Goal: Task Accomplishment & Management: Use online tool/utility

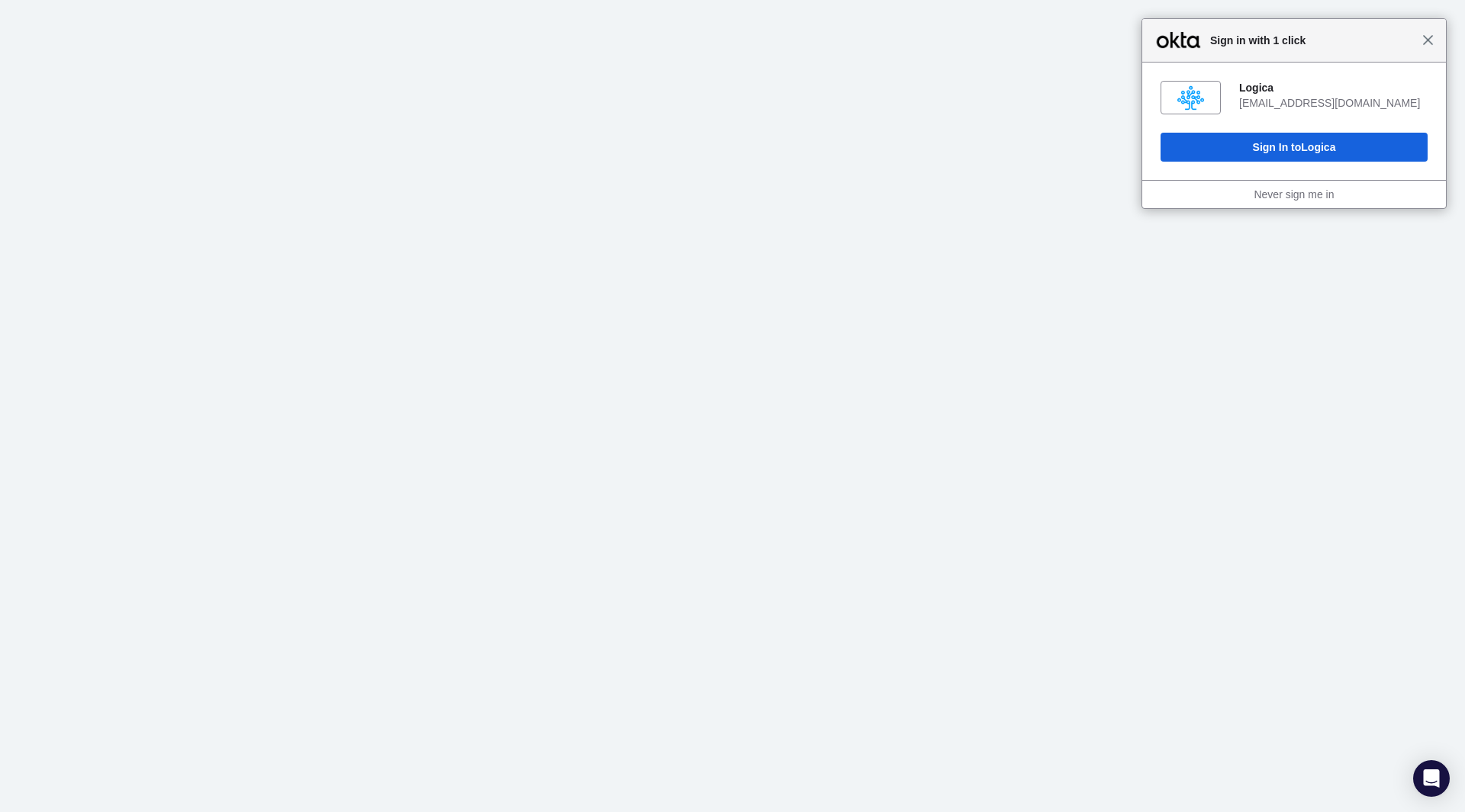
click at [1427, 42] on span "Close" at bounding box center [1427, 40] width 12 height 12
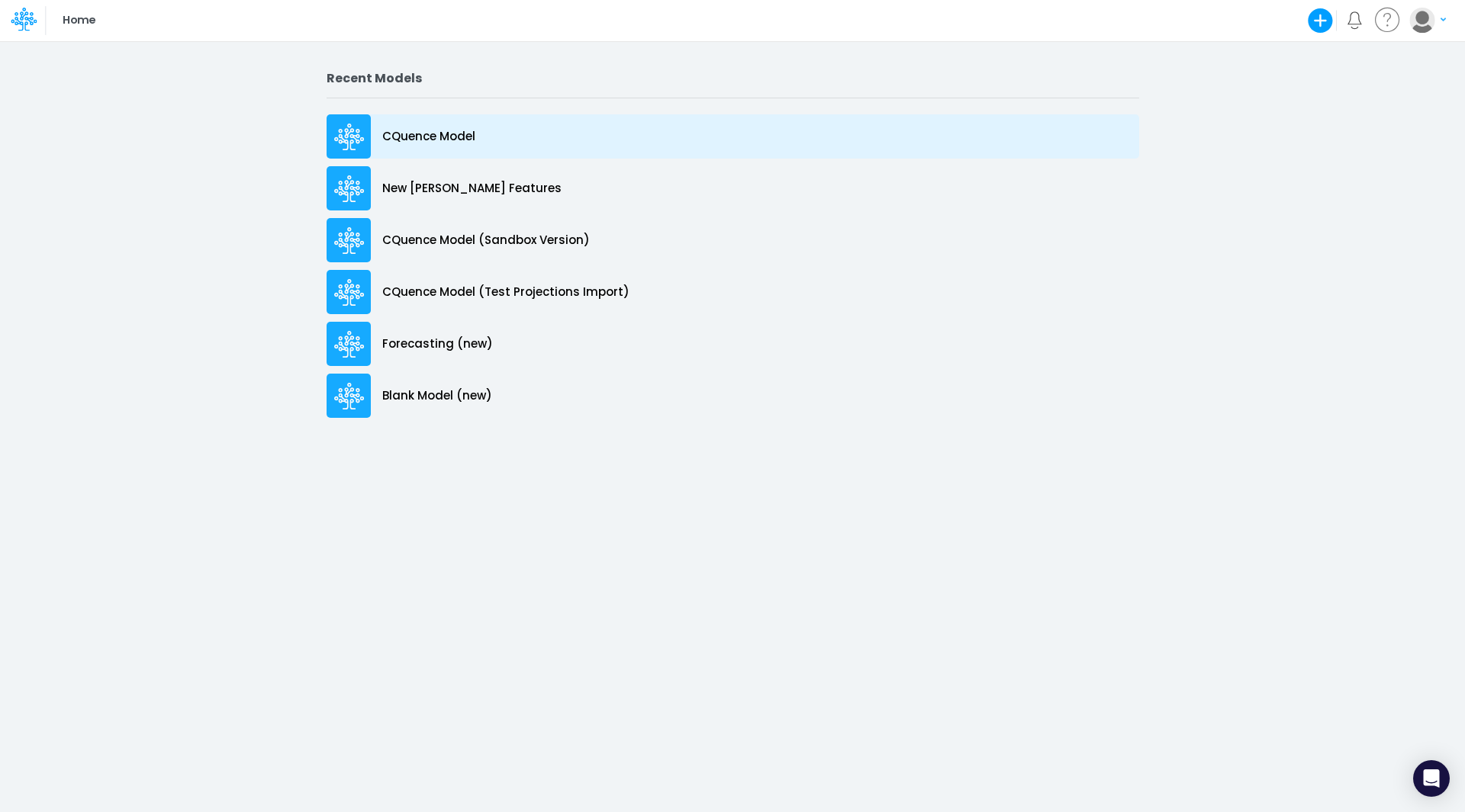
click at [432, 135] on p "CQuence Model" at bounding box center [428, 137] width 93 height 18
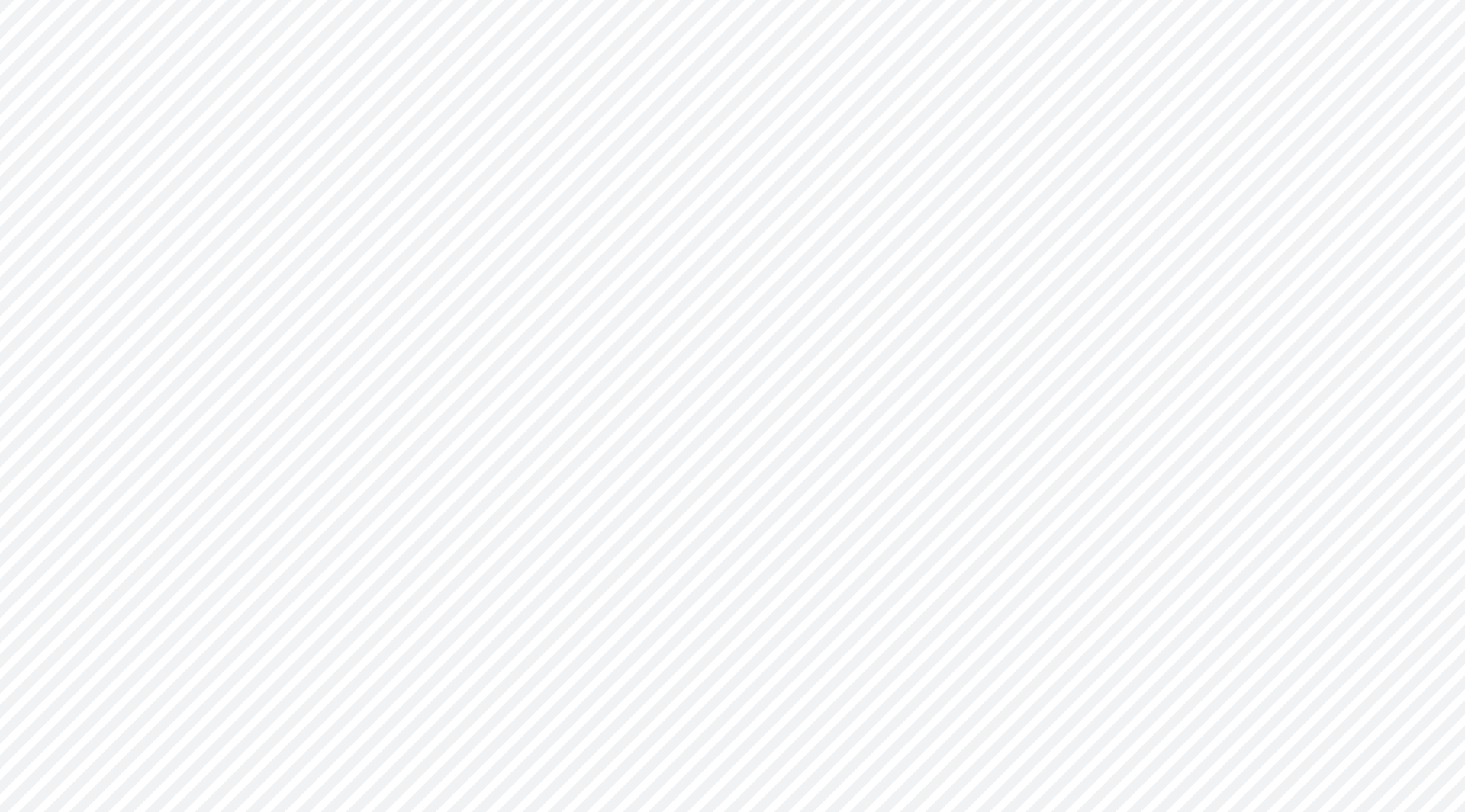
type input "Consolidated All by Month"
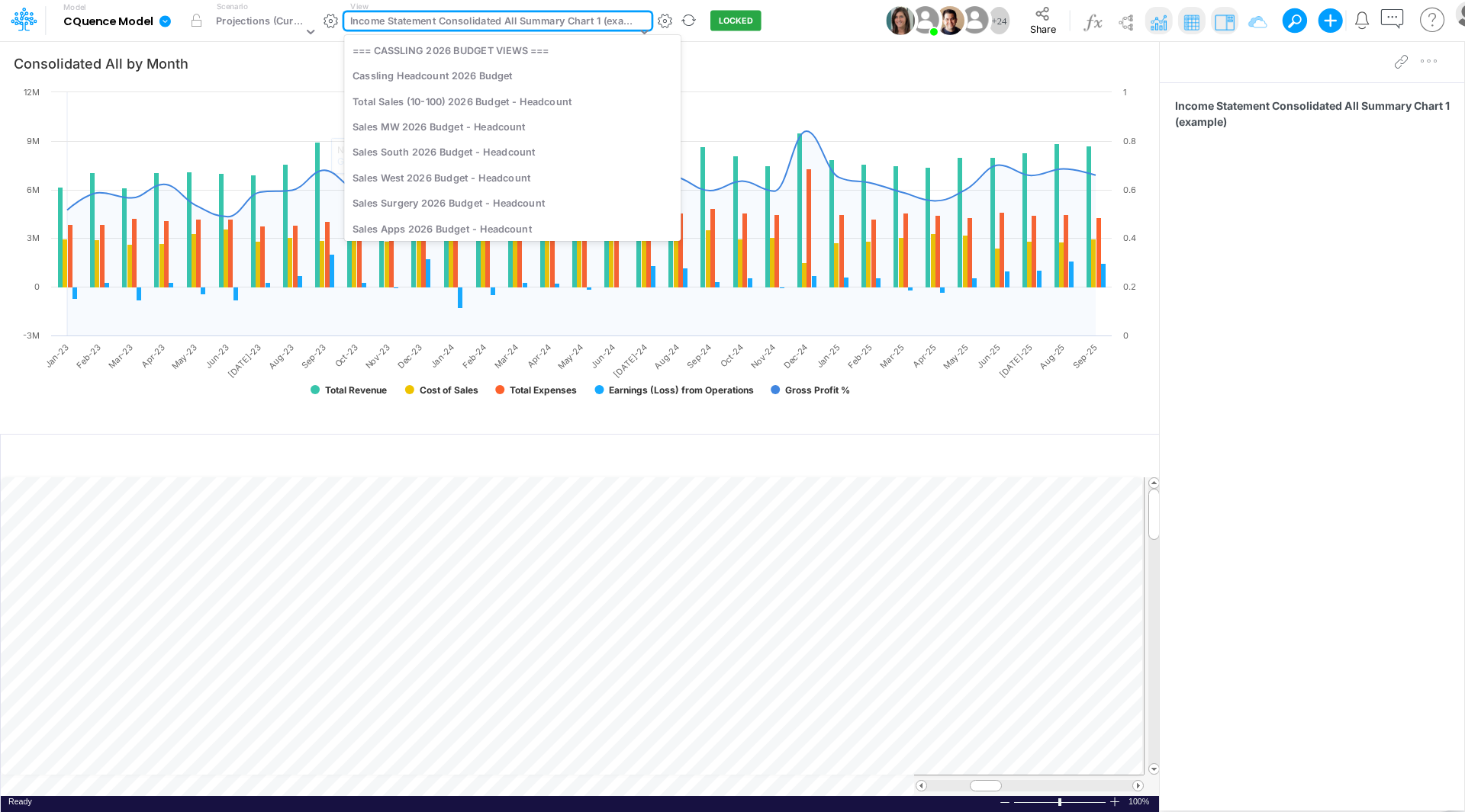
click at [418, 21] on div "Income Statement Consolidated All Summary Chart 1 (example)" at bounding box center [493, 22] width 286 height 18
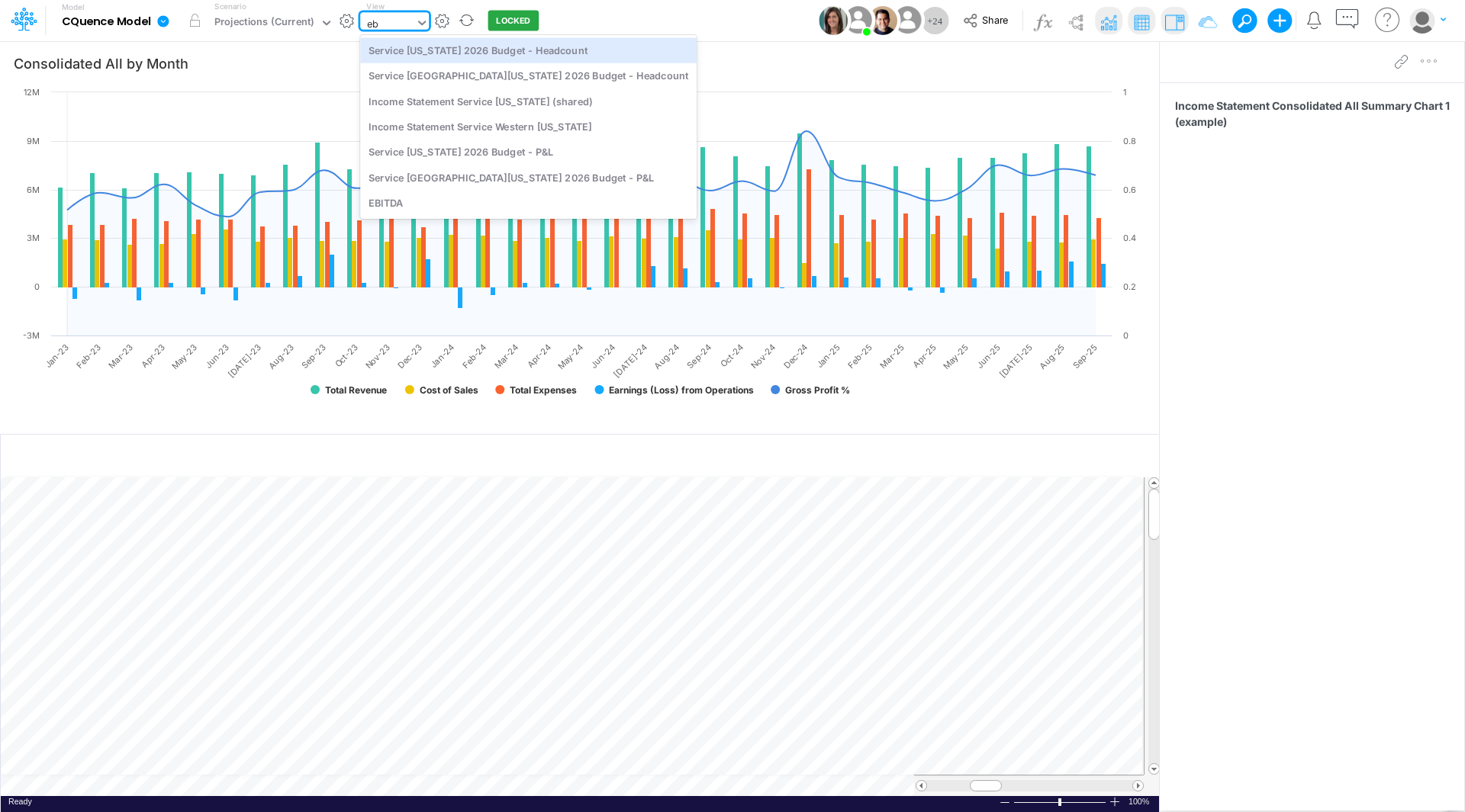
type input "ebi"
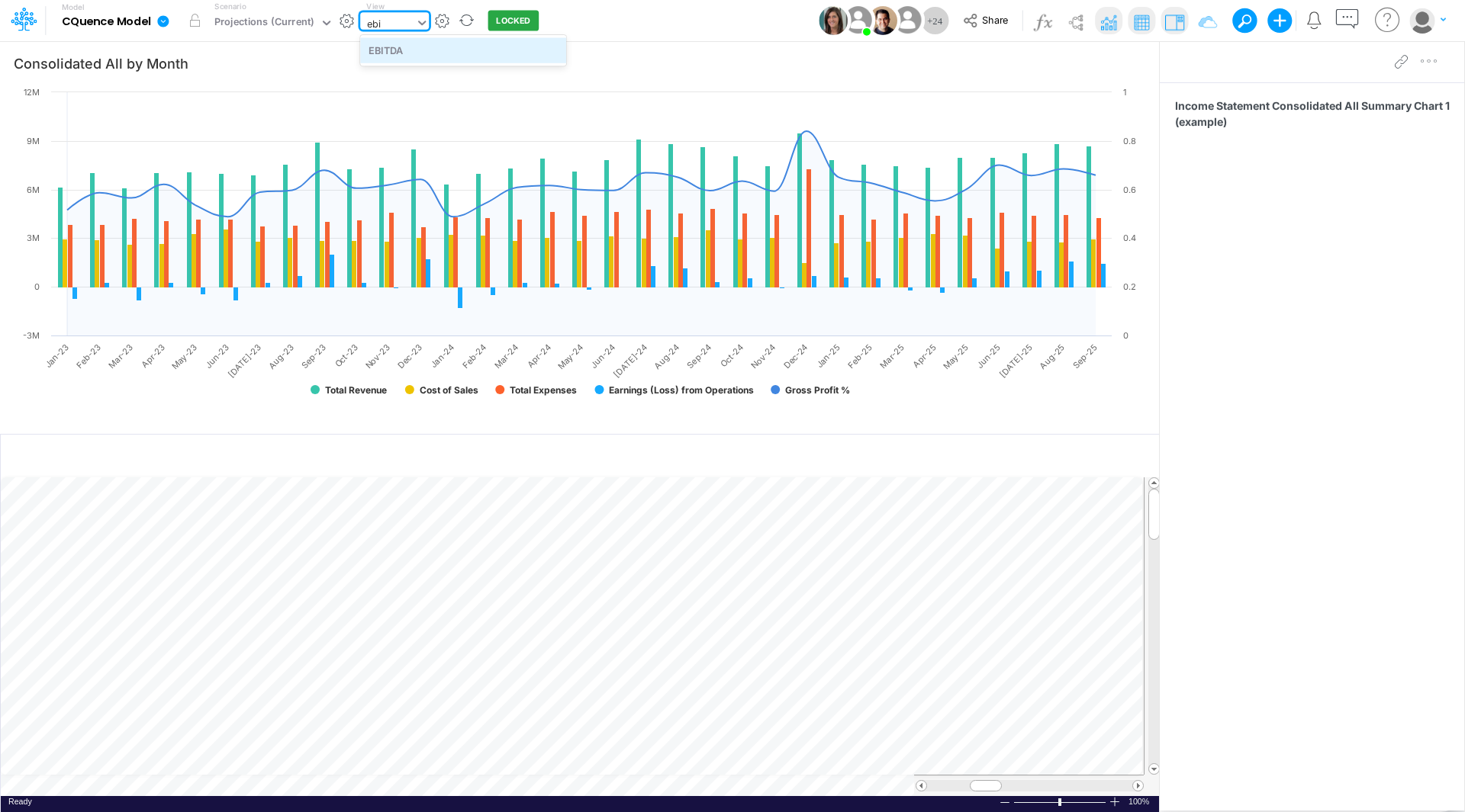
click at [411, 45] on div "EBITDA" at bounding box center [463, 50] width 206 height 25
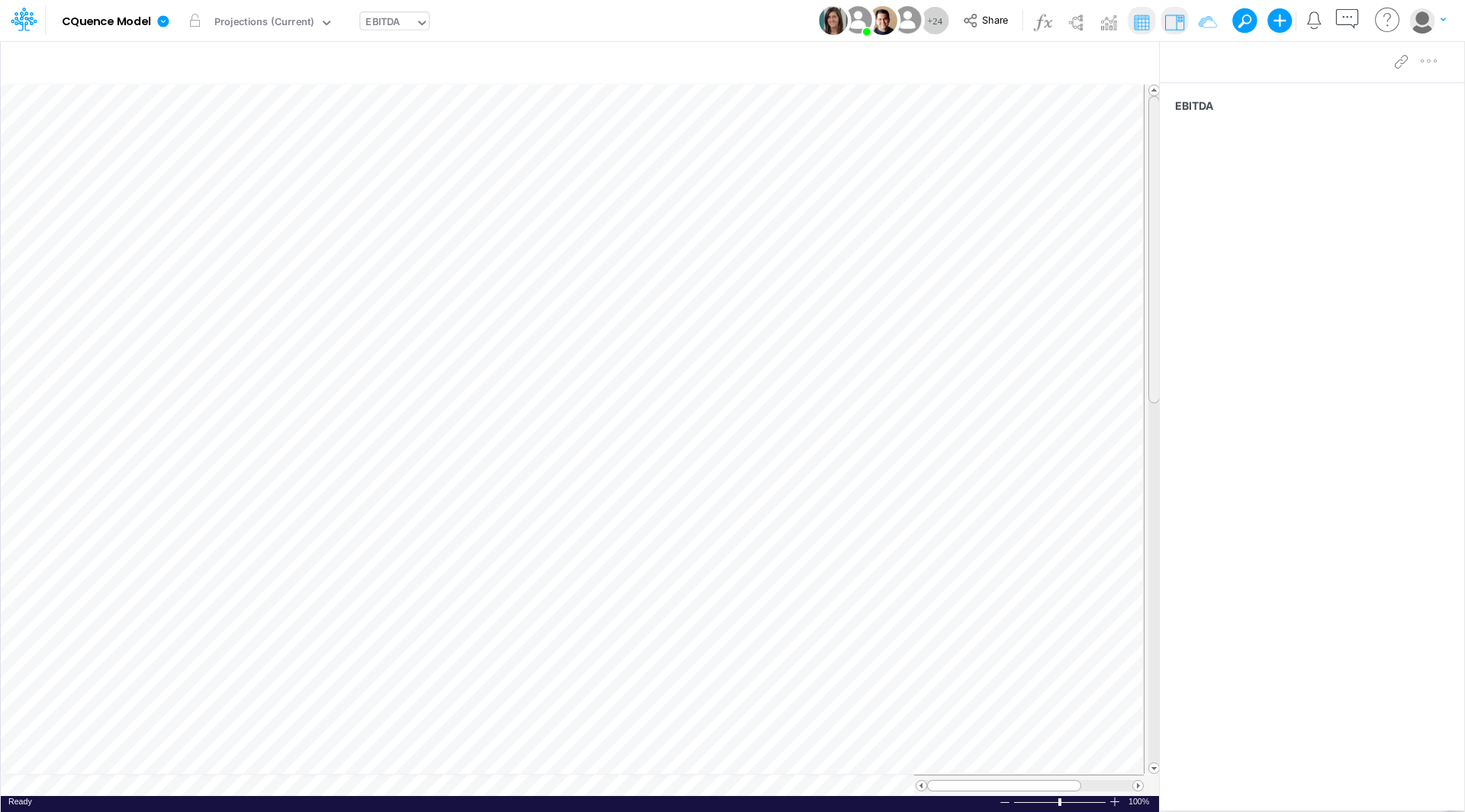
scroll to position [8, 0]
drag, startPoint x: 1152, startPoint y: 346, endPoint x: 1167, endPoint y: 379, distance: 36.2
click at [1167, 379] on div "Insert node Component Variable Constant Group Addition Subtraction Multiplicati…" at bounding box center [732, 426] width 1465 height 771
click at [1146, 66] on div "Insert new Conditional formatting" at bounding box center [580, 64] width 1158 height 41
click at [1129, 66] on icon "button" at bounding box center [1129, 64] width 23 height 16
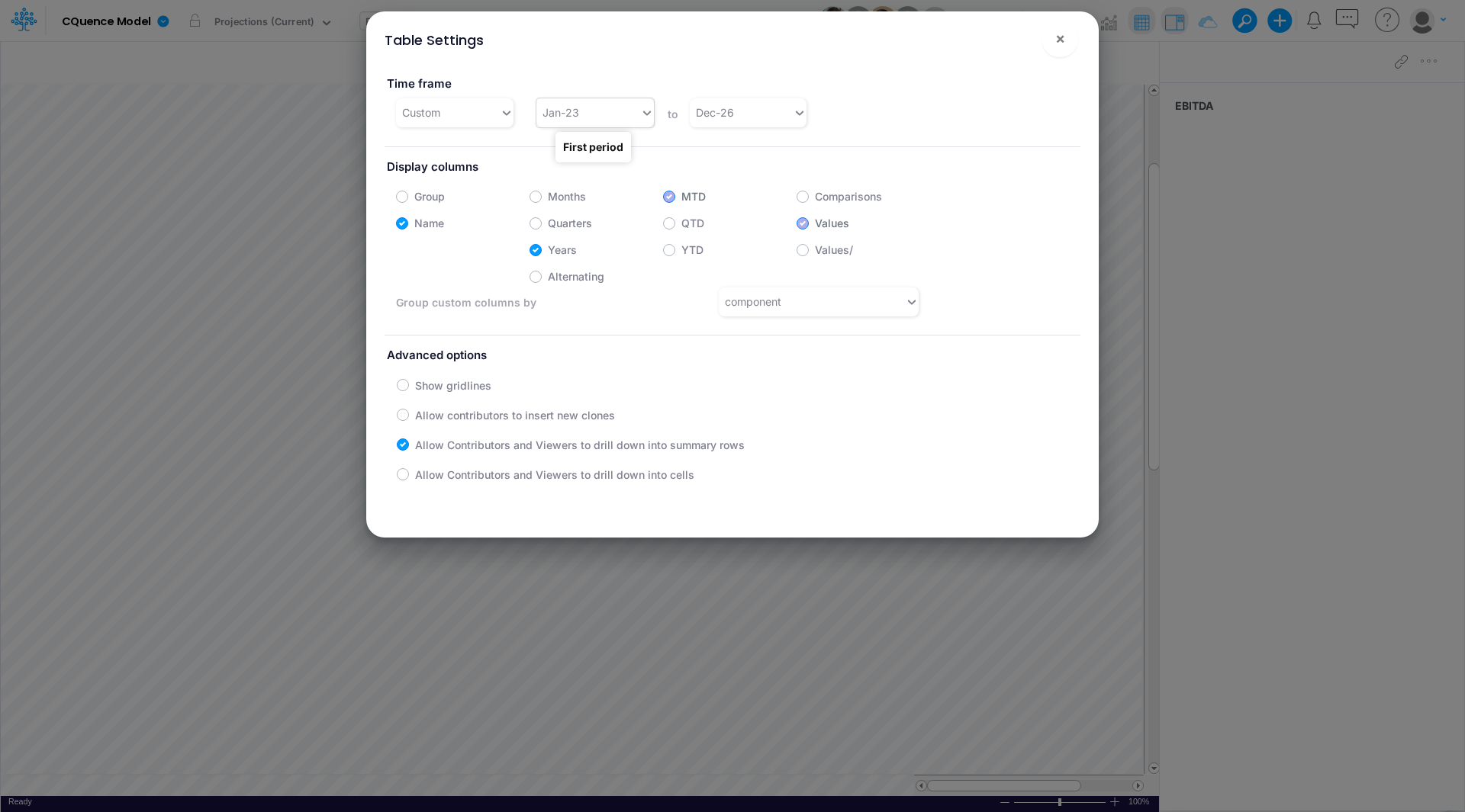
click at [604, 113] on div "Jan-23" at bounding box center [587, 112] width 104 height 25
click at [583, 220] on div "Jan-25" at bounding box center [592, 219] width 116 height 28
click at [1060, 44] on span "×" at bounding box center [1060, 38] width 10 height 18
